Goal: Task Accomplishment & Management: Use online tool/utility

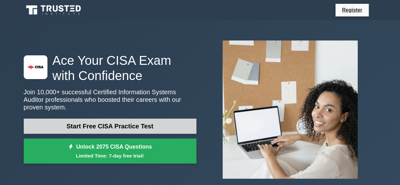
click at [120, 122] on link "Start Free CISA Practice Test" at bounding box center [110, 126] width 173 height 15
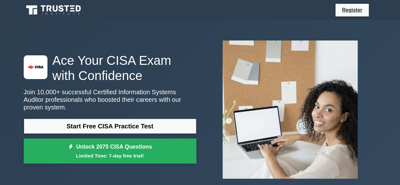
click at [168, 15] on div "Register" at bounding box center [232, 9] width 287 height 13
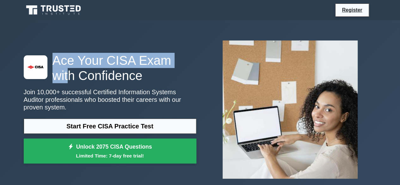
drag, startPoint x: 386, startPoint y: 17, endPoint x: 175, endPoint y: 56, distance: 214.0
click at [163, 30] on div ".st0{fill:#E31818;} Ace Your CISA Exam with Confidence Join 10,000+ successful …" at bounding box center [200, 109] width 360 height 179
